Goal: Information Seeking & Learning: Learn about a topic

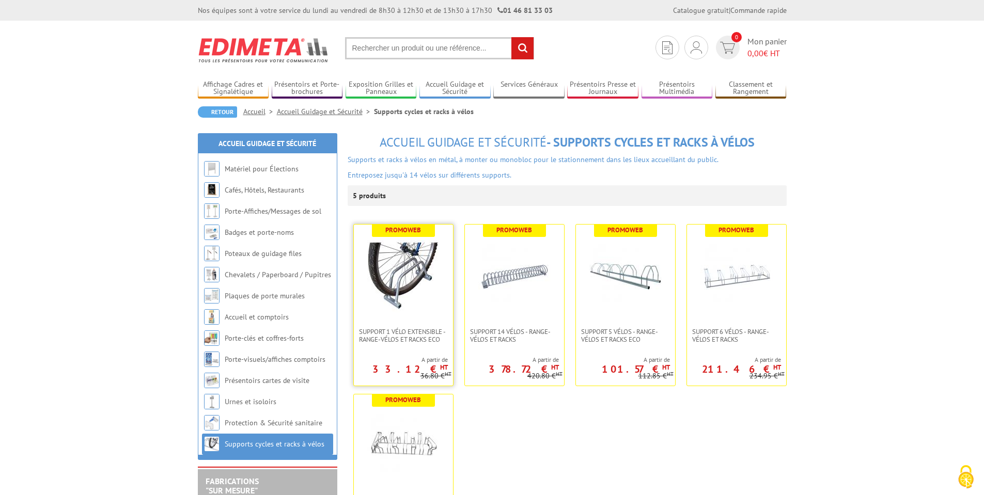
click at [401, 303] on img at bounding box center [403, 276] width 72 height 72
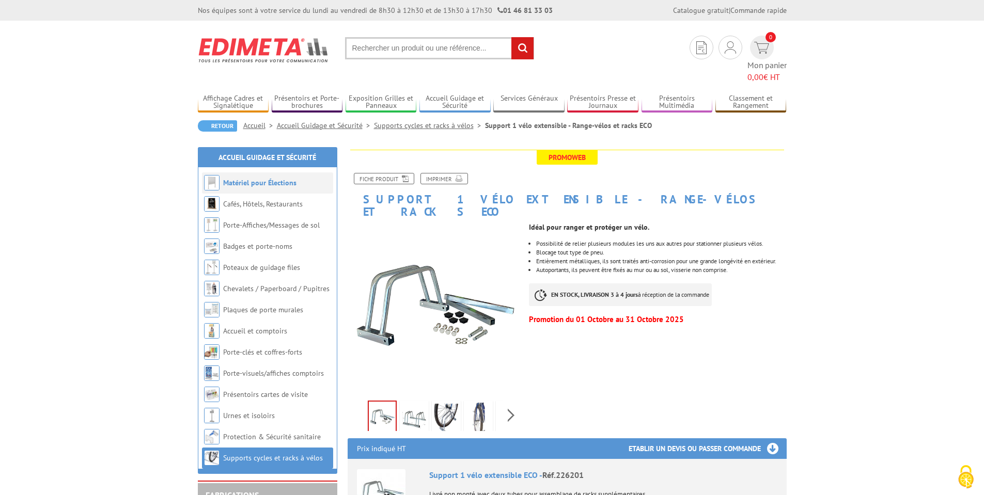
click at [256, 178] on link "Matériel pour Élections" at bounding box center [259, 182] width 73 height 9
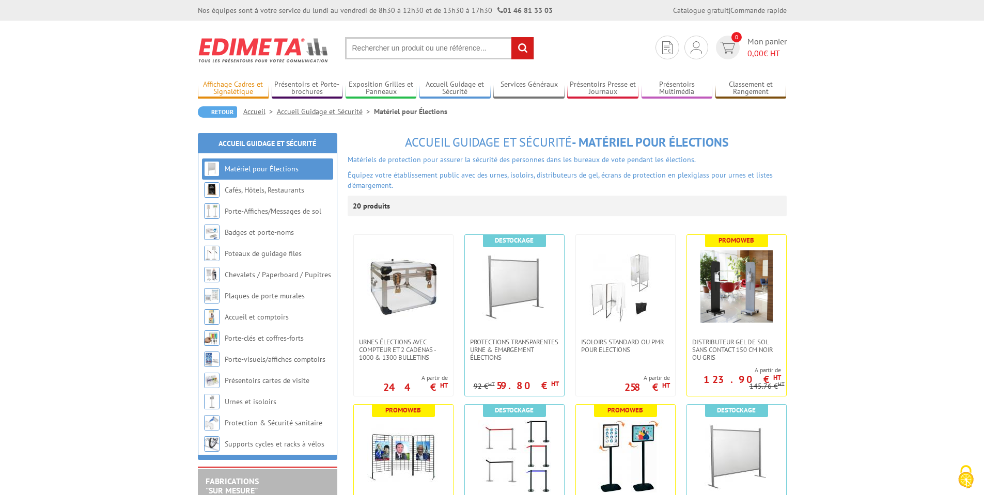
click at [241, 87] on link "Affichage Cadres et Signalétique" at bounding box center [233, 88] width 71 height 17
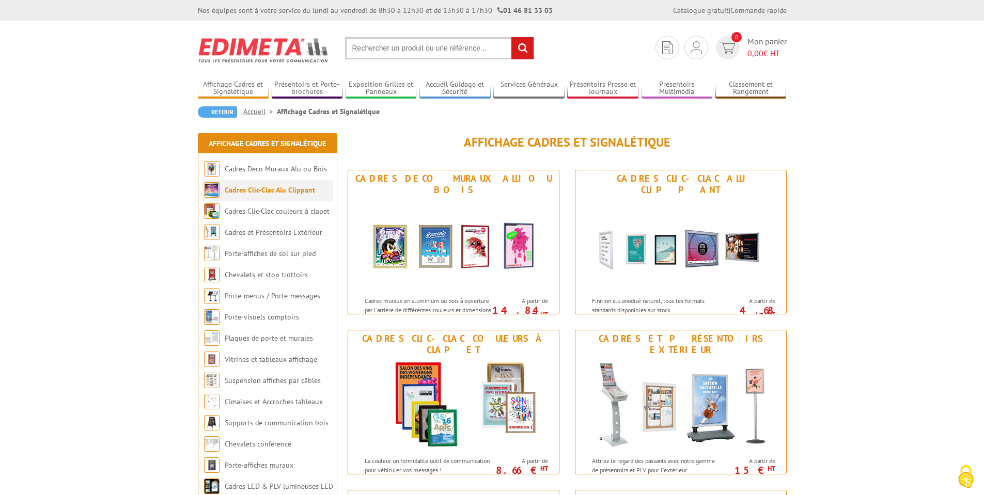
click at [258, 196] on li "Cadres Clic-Clac Alu Clippant" at bounding box center [267, 190] width 131 height 21
click at [286, 189] on link "Cadres Clic-Clac Alu Clippant" at bounding box center [270, 189] width 90 height 9
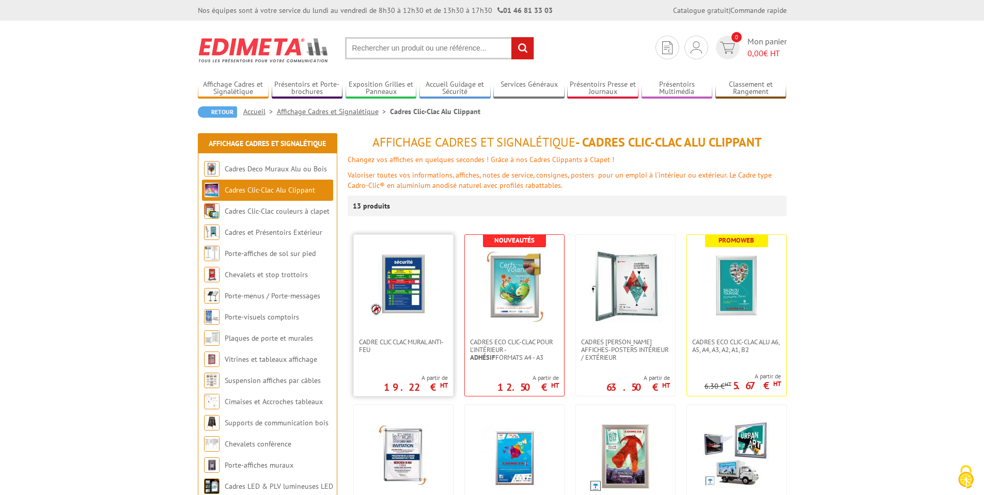
click at [416, 277] on img at bounding box center [403, 284] width 67 height 67
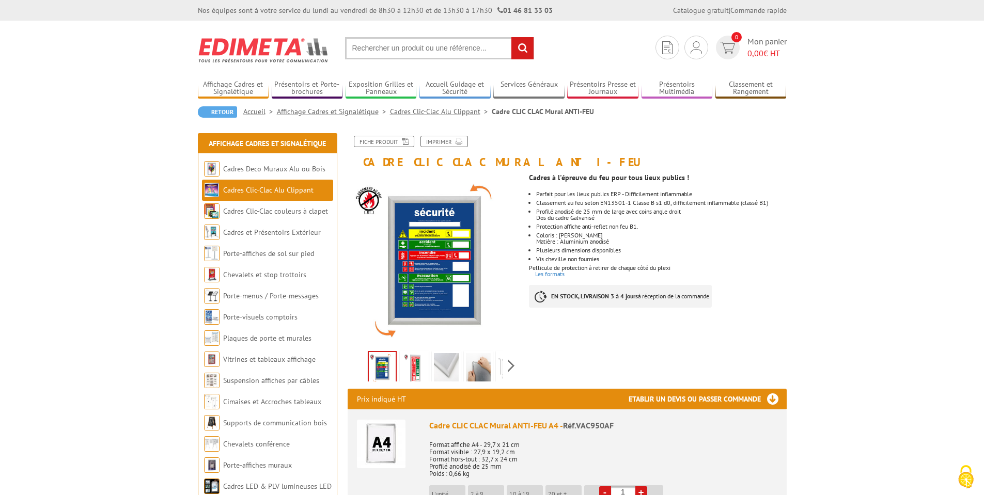
click at [273, 192] on link "Cadres Clic-Clac Alu Clippant" at bounding box center [268, 189] width 90 height 9
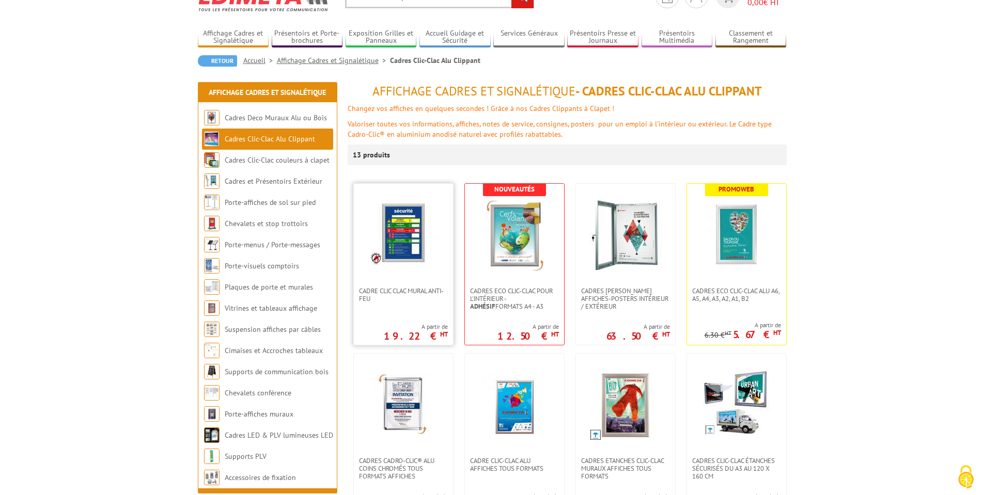
scroll to position [124, 0]
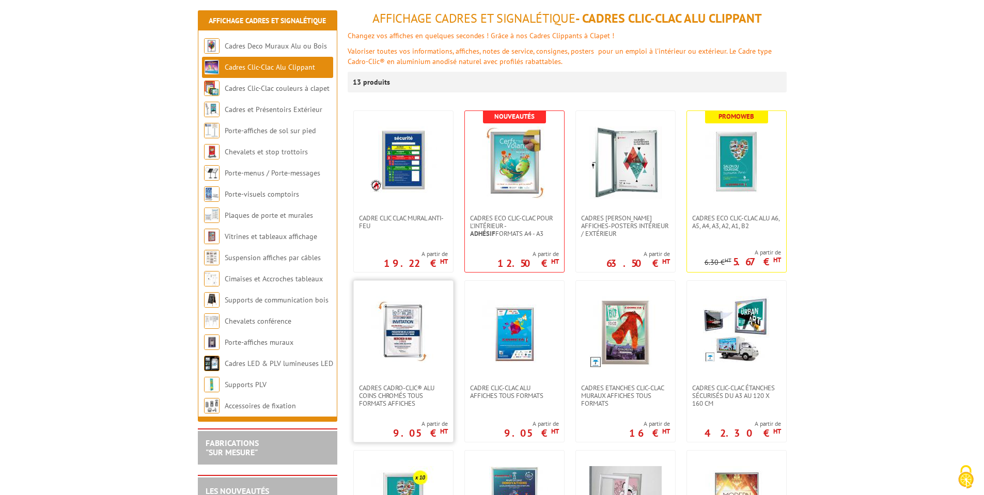
click at [399, 352] on img at bounding box center [403, 332] width 72 height 72
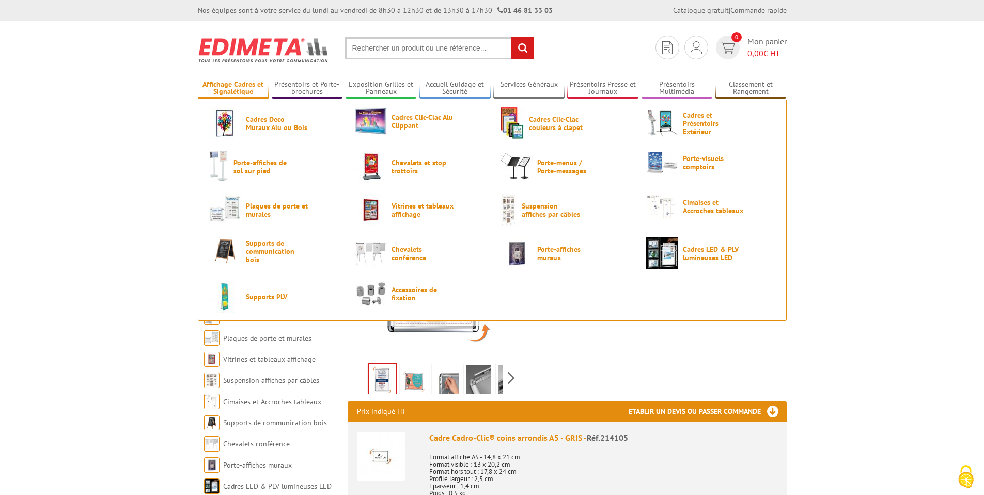
click at [227, 88] on link "Affichage Cadres et Signalétique" at bounding box center [233, 88] width 71 height 17
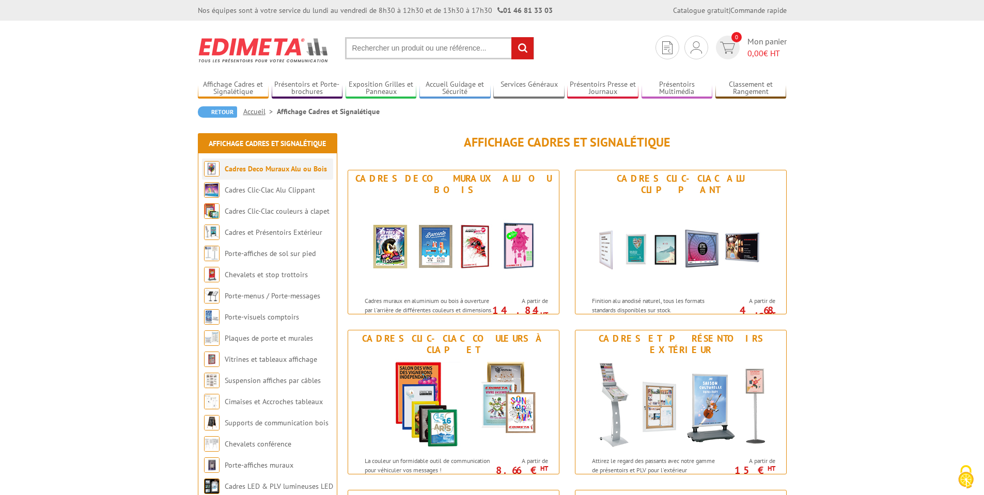
click at [243, 169] on link "Cadres Deco Muraux Alu ou Bois" at bounding box center [276, 168] width 102 height 9
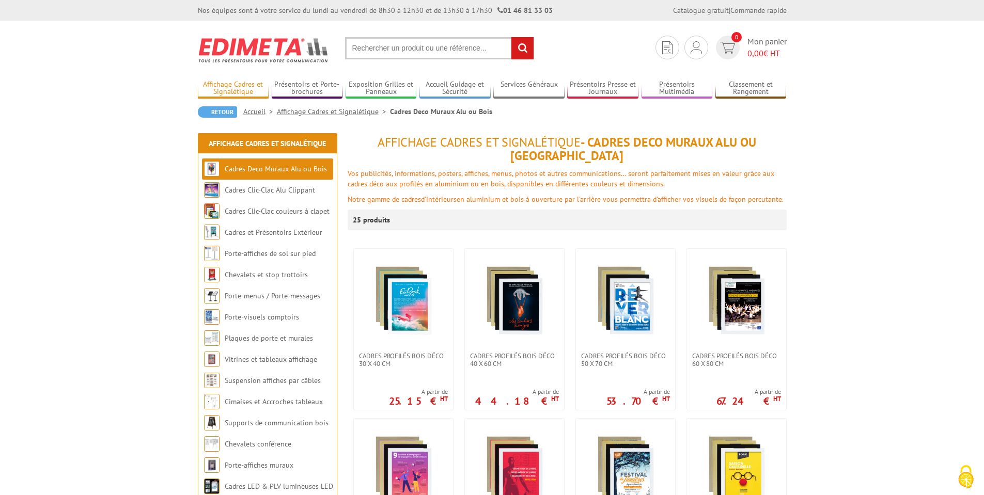
click at [222, 83] on link "Affichage Cadres et Signalétique" at bounding box center [233, 88] width 71 height 17
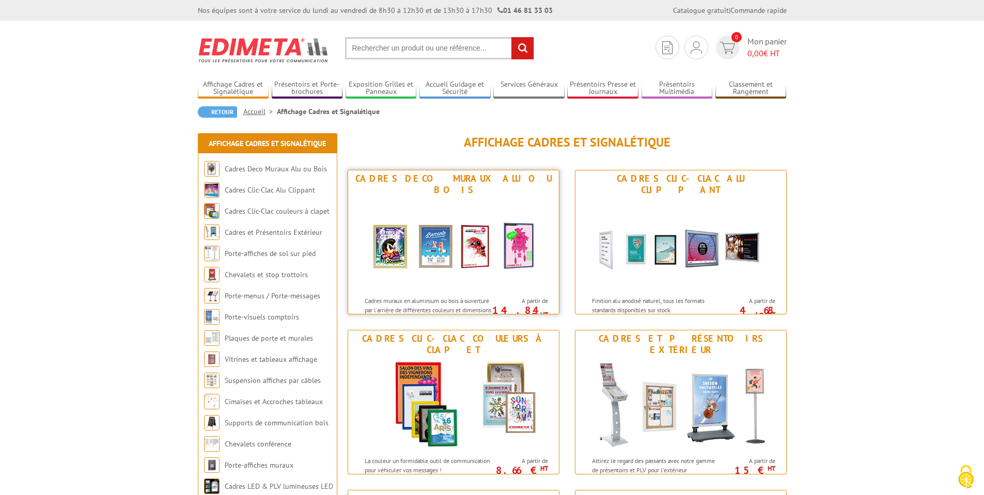
click at [389, 210] on img at bounding box center [453, 244] width 191 height 93
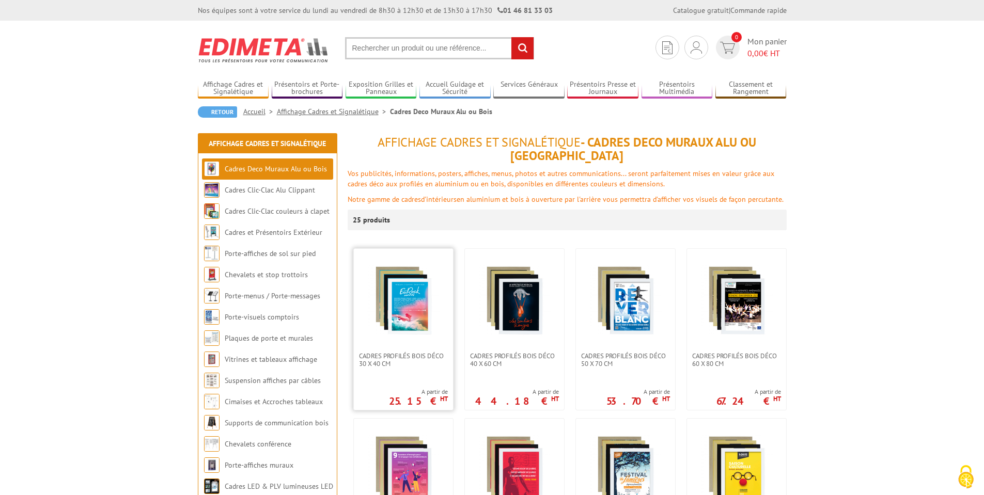
click at [380, 318] on img at bounding box center [403, 300] width 72 height 72
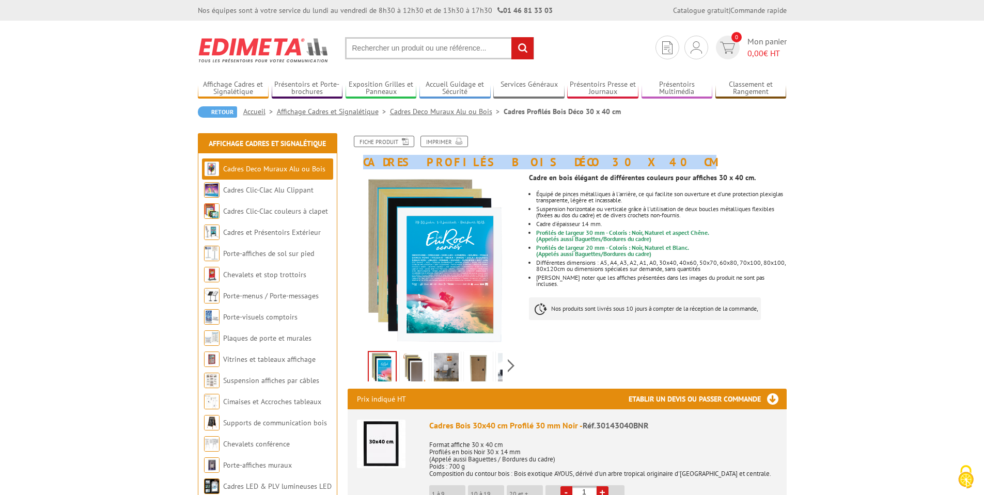
drag, startPoint x: 573, startPoint y: 164, endPoint x: 359, endPoint y: 166, distance: 213.3
click at [359, 166] on h1 "Cadres Profilés Bois Déco 30 x 40 cm" at bounding box center [567, 152] width 455 height 33
copy h1 "Cadres Profilés Bois Déco 30 x 40 cm"
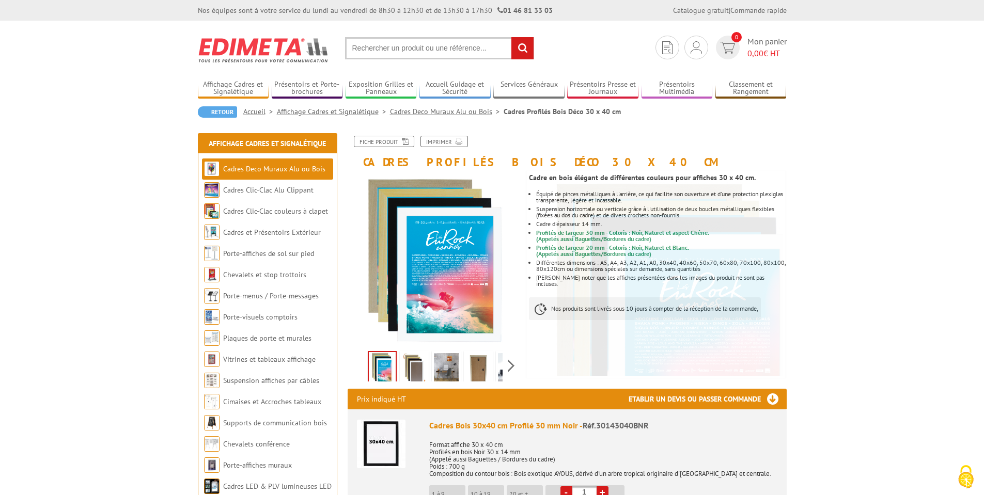
click at [390, 50] on input "text" at bounding box center [439, 48] width 189 height 22
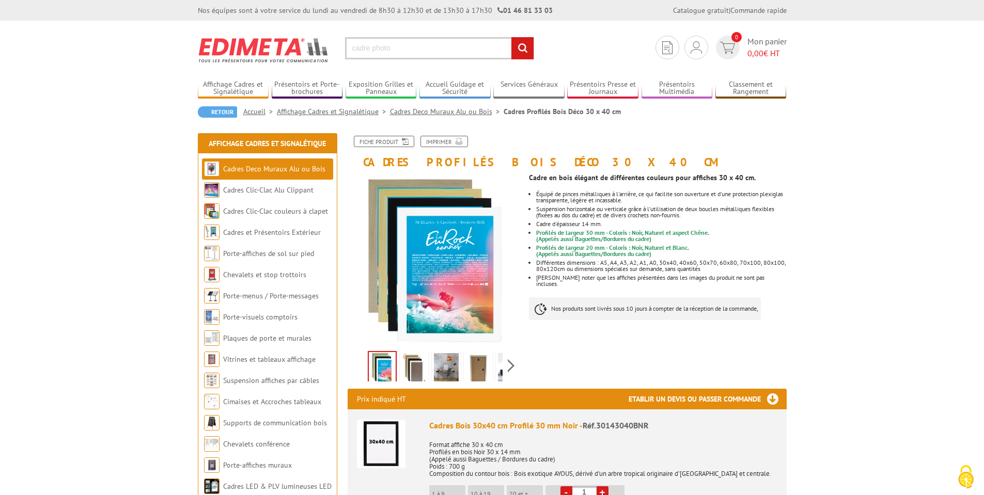
type input "cadre photo"
click at [511, 37] on input "rechercher" at bounding box center [522, 48] width 22 height 22
